Goal: Task Accomplishment & Management: Manage account settings

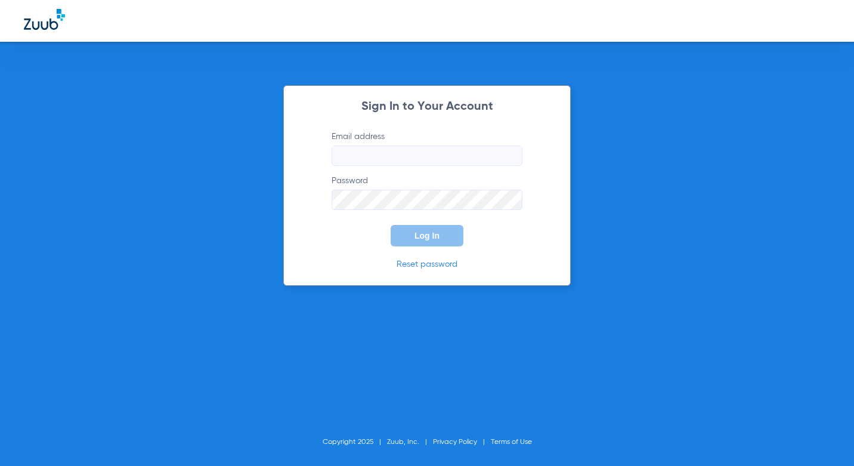
click at [464, 150] on input "Email address" at bounding box center [426, 155] width 191 height 20
click at [416, 163] on input "Email address Required" at bounding box center [426, 155] width 191 height 20
click at [375, 147] on input "Email address Required" at bounding box center [426, 155] width 191 height 20
type input "[EMAIL_ADDRESS][DOMAIN_NAME]"
click at [407, 203] on form "Email address [EMAIL_ADDRESS][DOMAIN_NAME] Password Log In" at bounding box center [427, 189] width 227 height 116
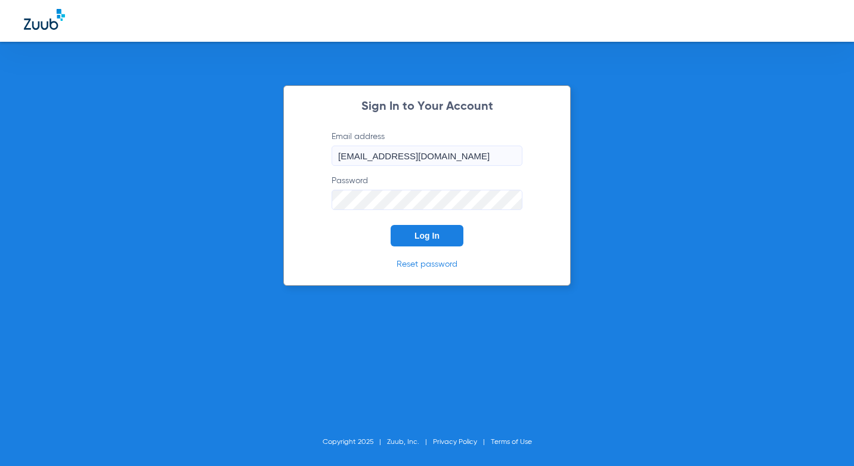
drag, startPoint x: 433, startPoint y: 230, endPoint x: 585, endPoint y: 134, distance: 179.8
click at [434, 230] on button "Log In" at bounding box center [427, 235] width 73 height 21
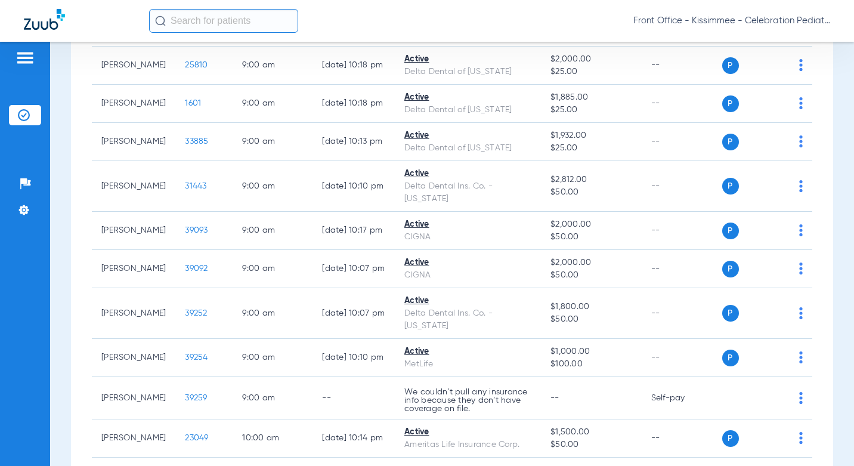
scroll to position [477, 0]
